Goal: Transaction & Acquisition: Purchase product/service

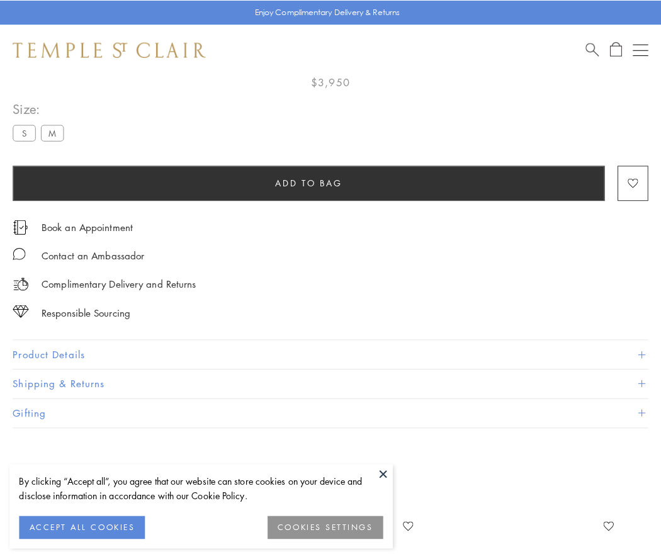
scroll to position [74, 0]
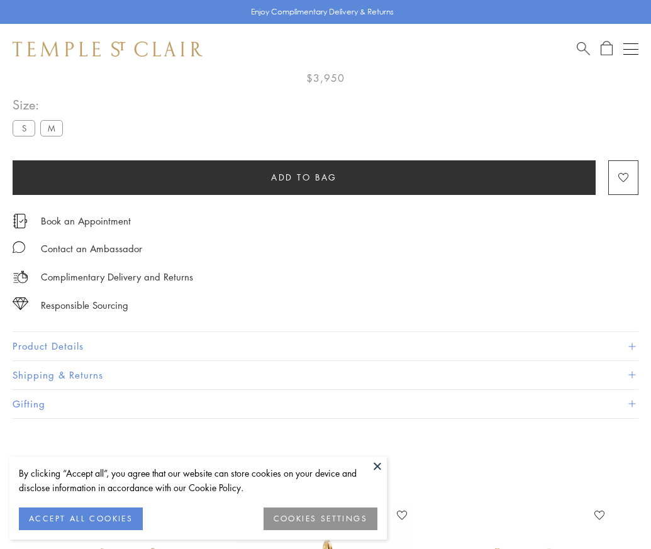
click at [304, 177] on span "Add to bag" at bounding box center [304, 178] width 66 height 14
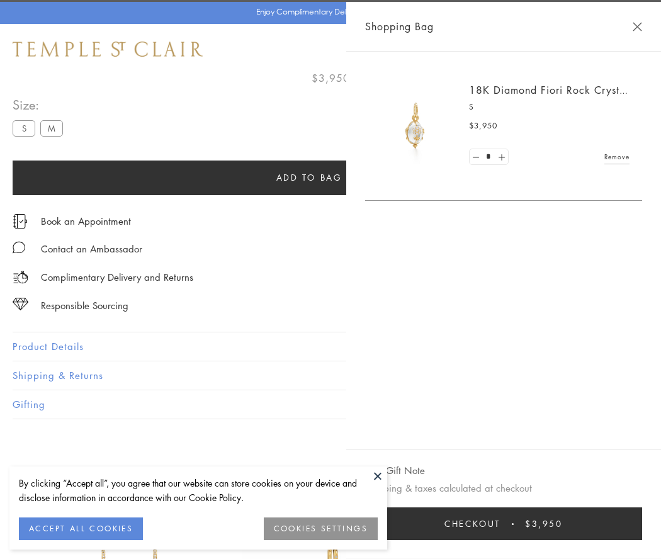
click at [500, 524] on span "Checkout" at bounding box center [472, 524] width 56 height 14
